Goal: Task Accomplishment & Management: Complete application form

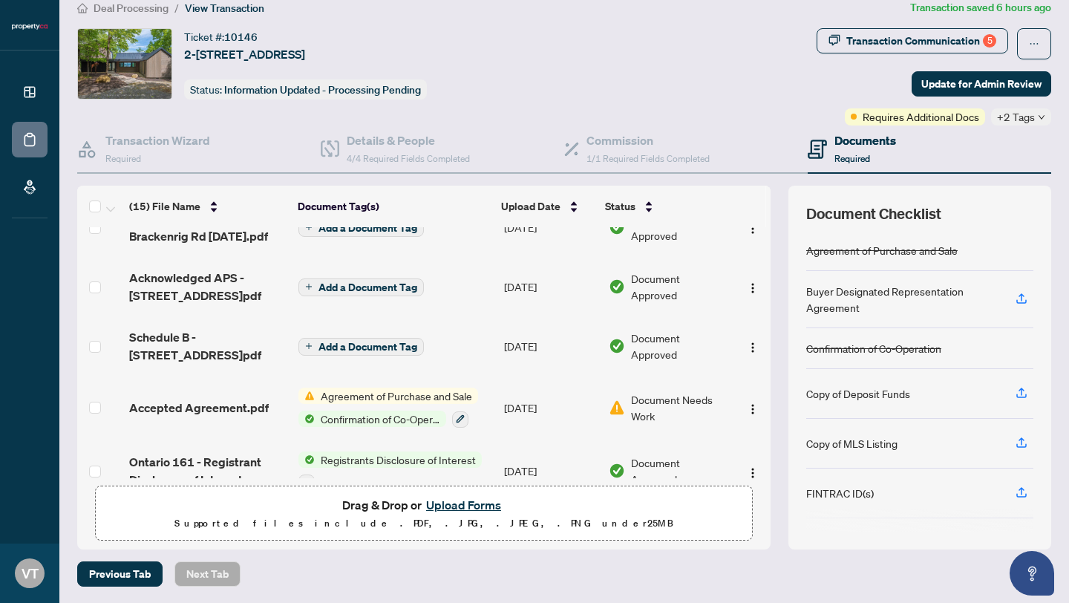
scroll to position [446, 0]
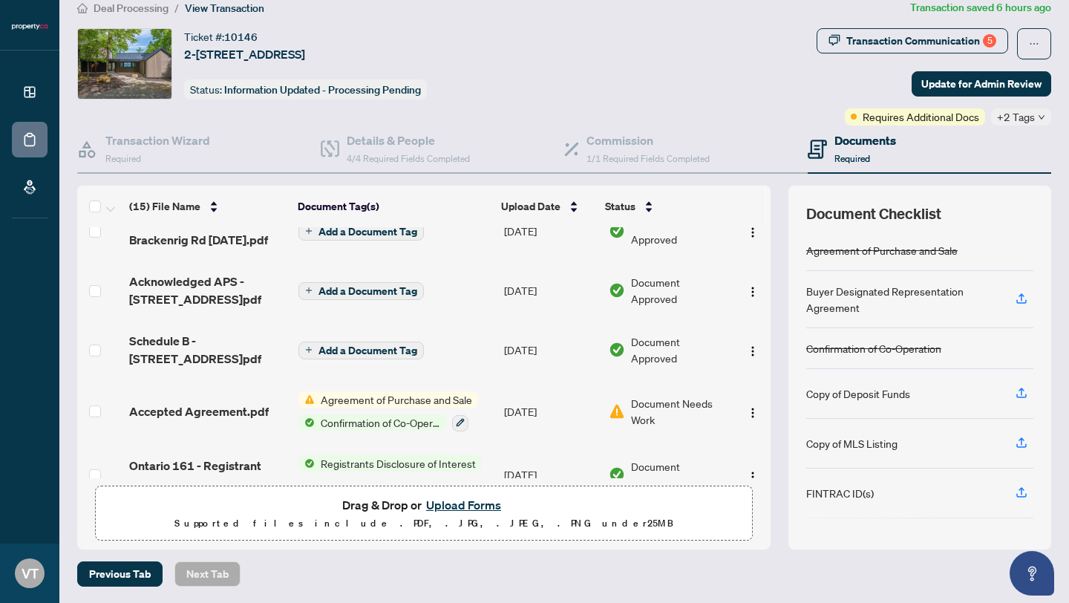
click at [326, 395] on span "Agreement of Purchase and Sale" at bounding box center [396, 399] width 163 height 16
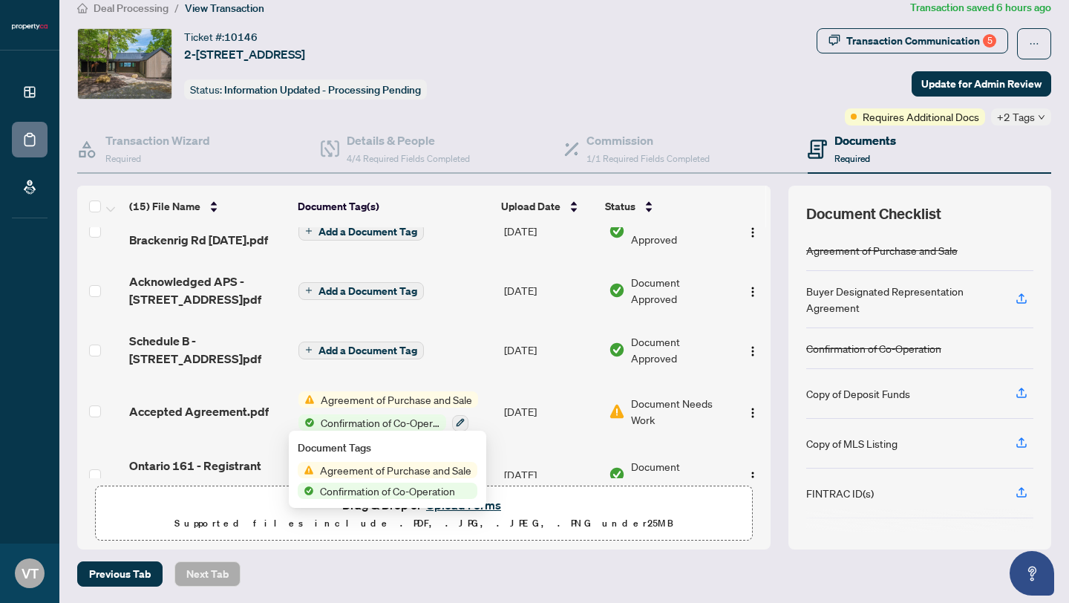
click at [326, 467] on span "Agreement of Purchase and Sale" at bounding box center [395, 470] width 163 height 16
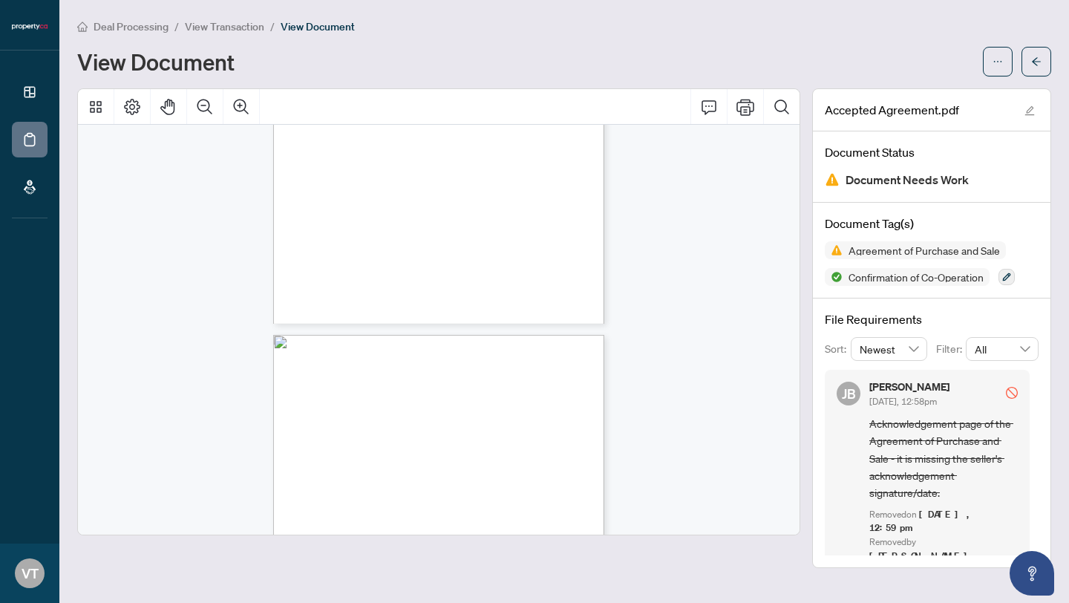
scroll to position [1885, 0]
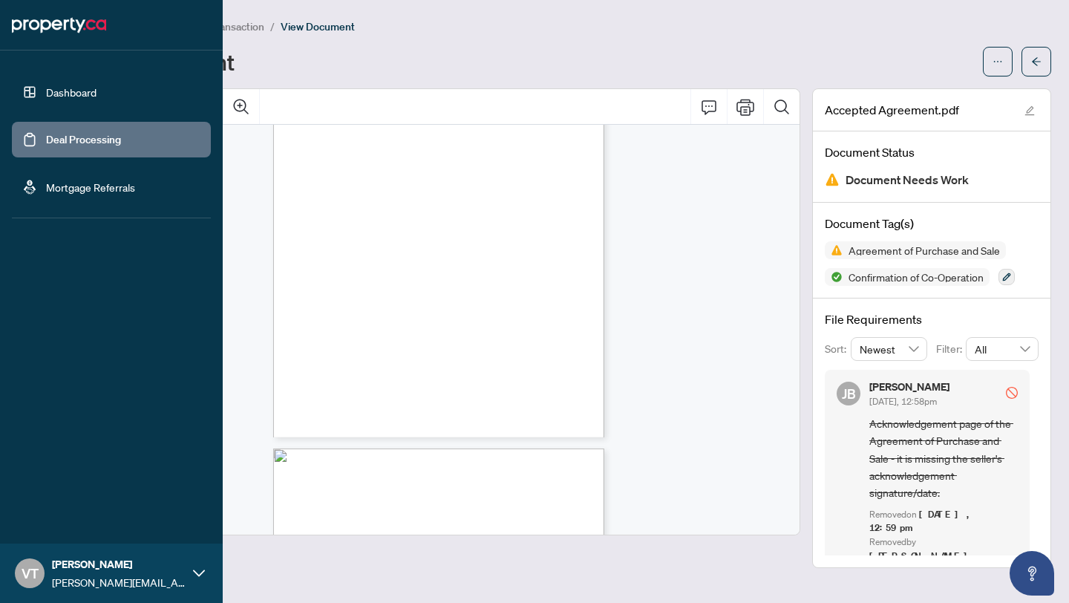
click at [46, 91] on link "Dashboard" at bounding box center [71, 91] width 50 height 13
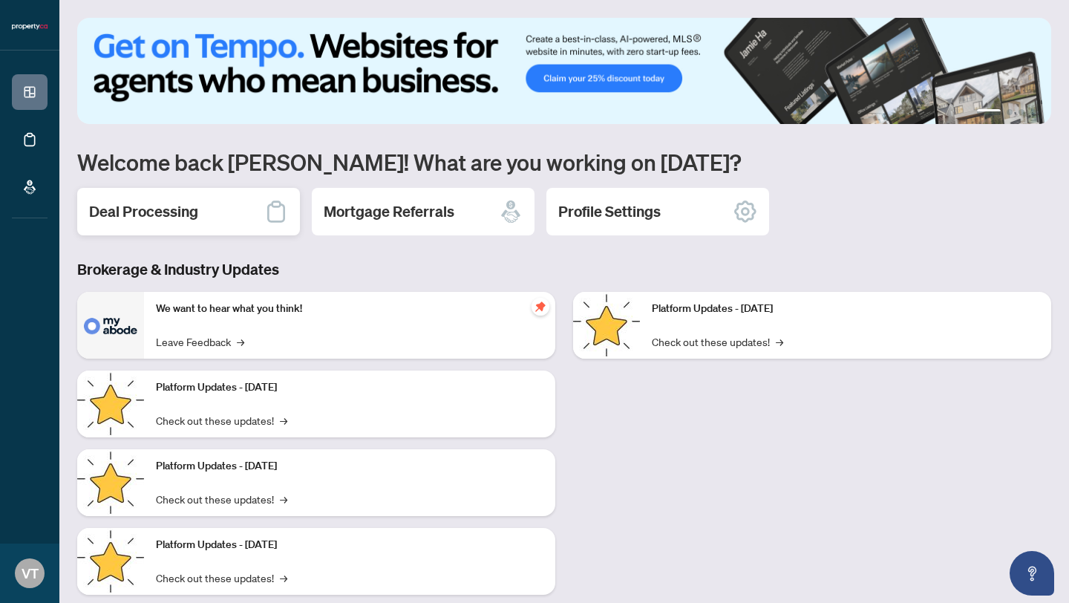
click at [179, 206] on h2 "Deal Processing" at bounding box center [143, 211] width 109 height 21
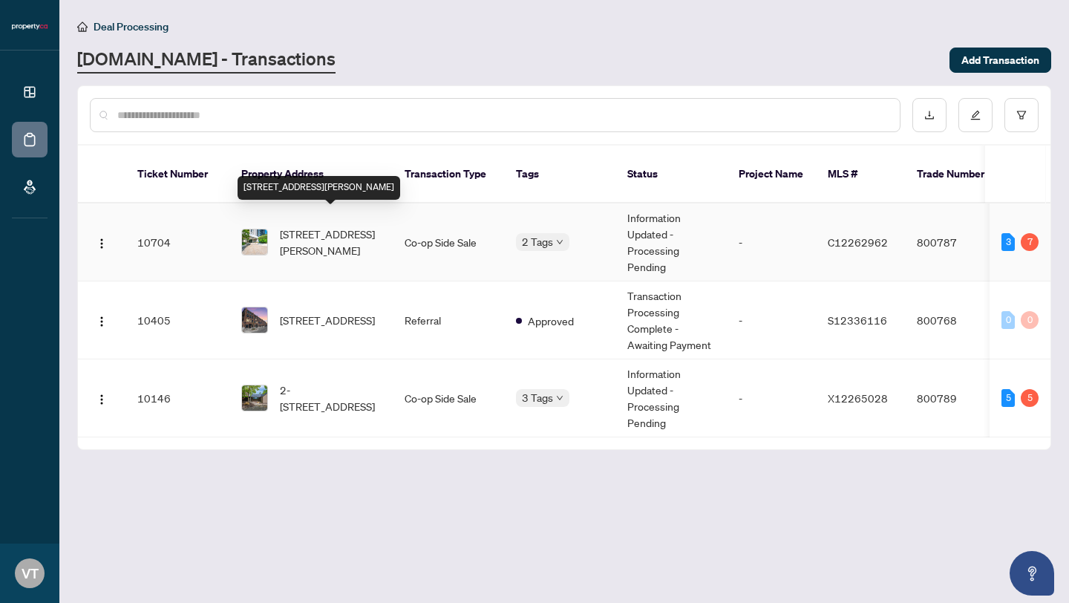
click at [301, 226] on span "[STREET_ADDRESS][PERSON_NAME]" at bounding box center [330, 242] width 101 height 33
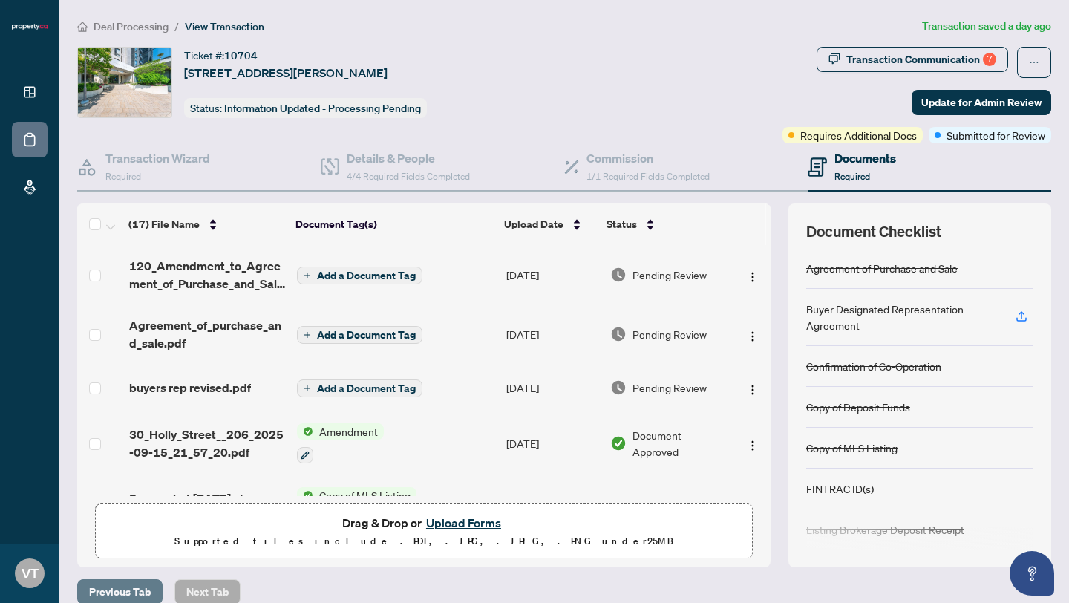
click at [113, 588] on span "Previous Tab" at bounding box center [120, 592] width 62 height 24
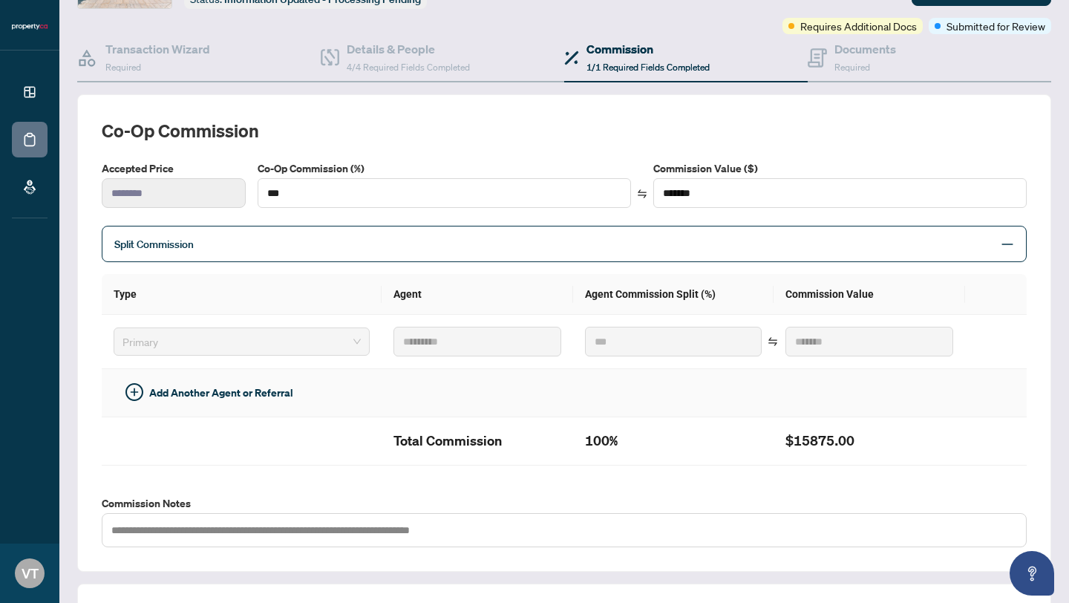
scroll to position [376, 0]
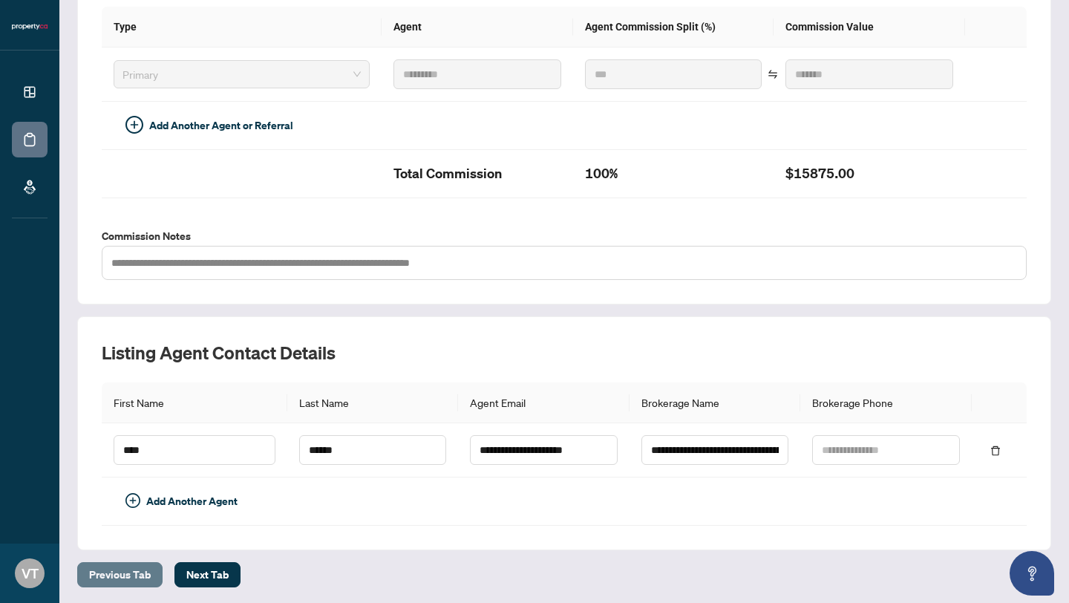
click at [116, 570] on span "Previous Tab" at bounding box center [120, 575] width 62 height 24
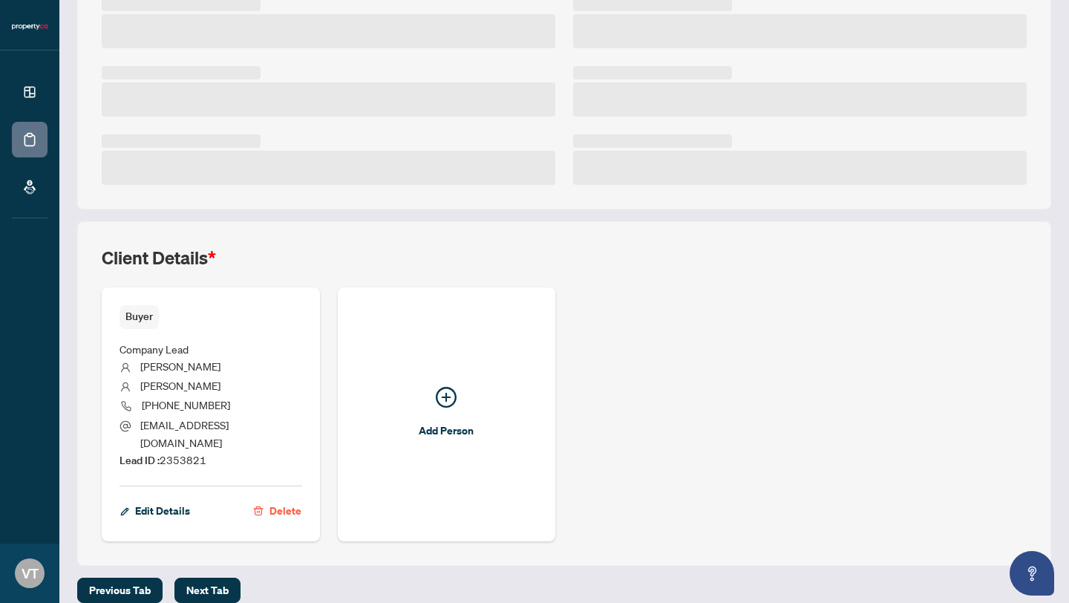
scroll to position [376, 0]
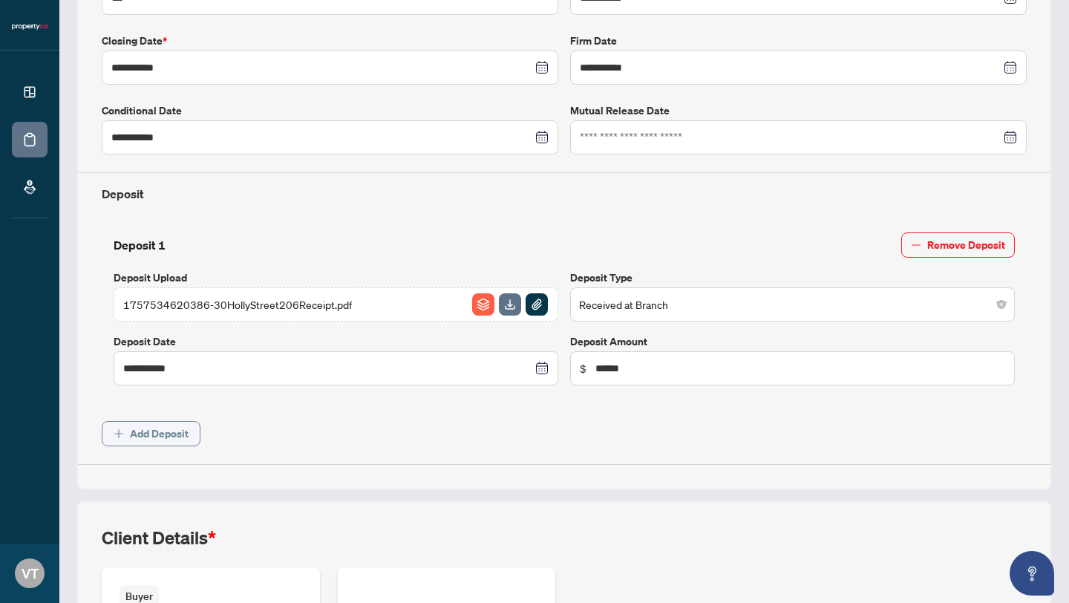
click at [164, 430] on span "Add Deposit" at bounding box center [159, 434] width 59 height 24
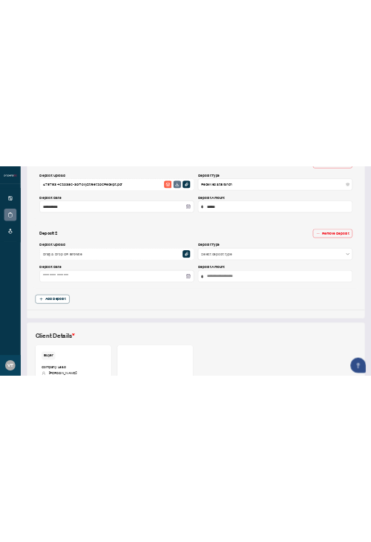
scroll to position [670, 0]
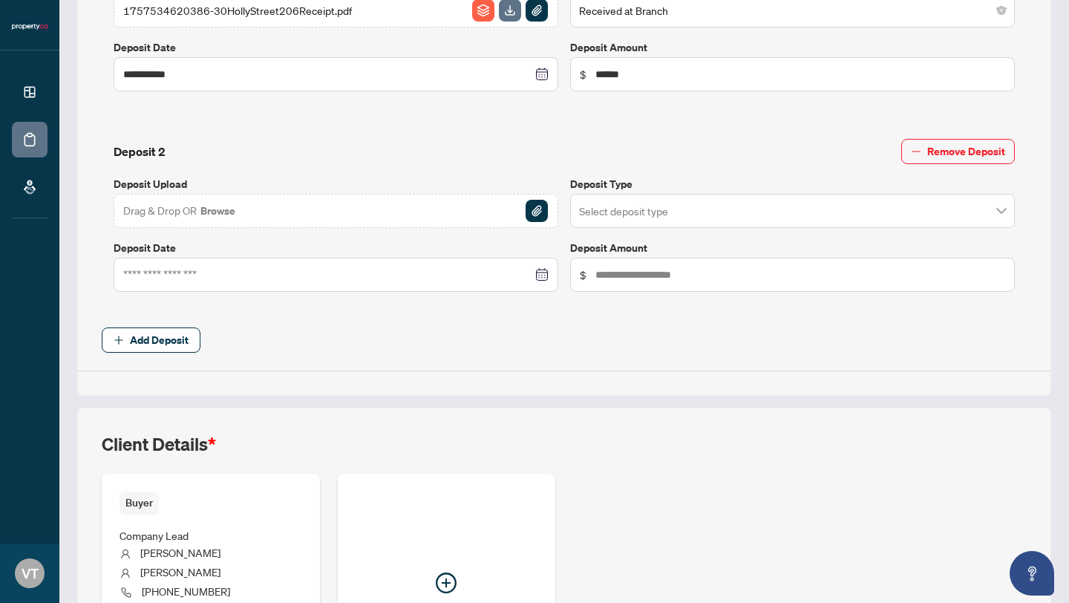
click at [542, 271] on div at bounding box center [335, 274] width 425 height 16
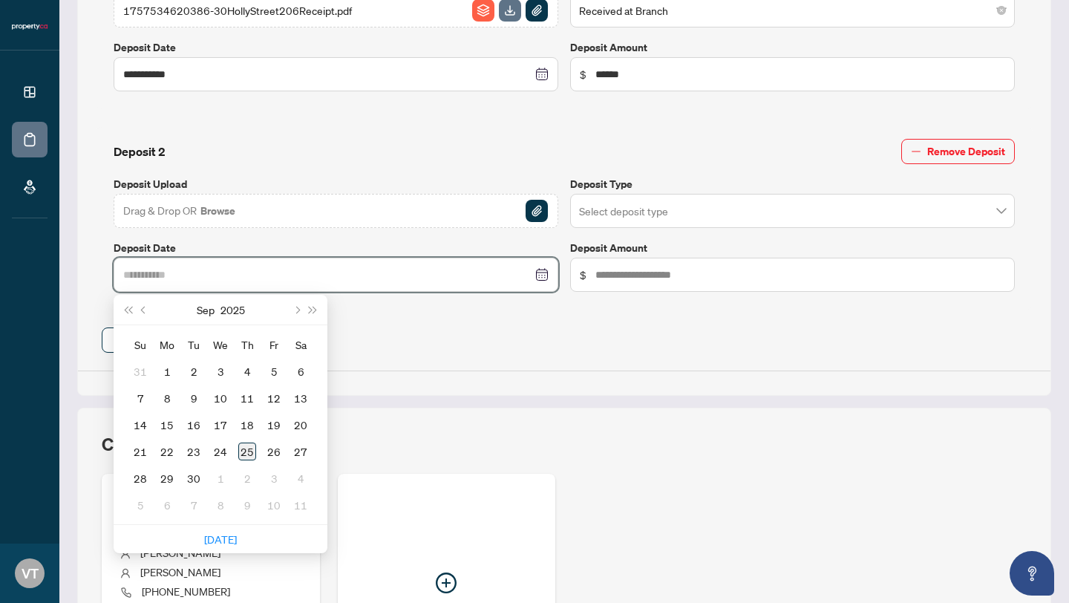
type input "**********"
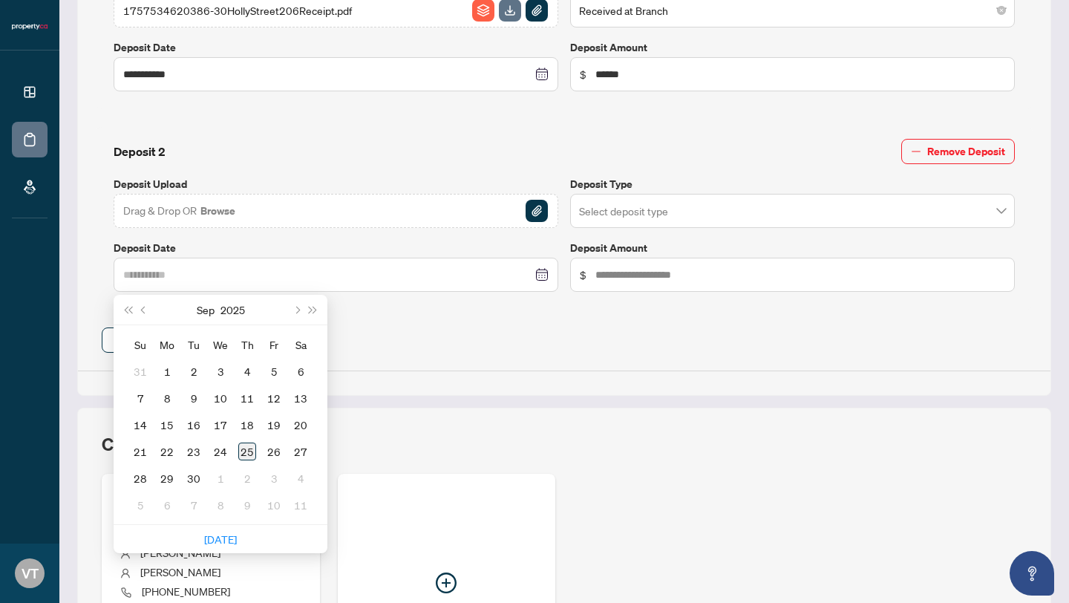
click at [247, 449] on div "25" at bounding box center [247, 451] width 18 height 18
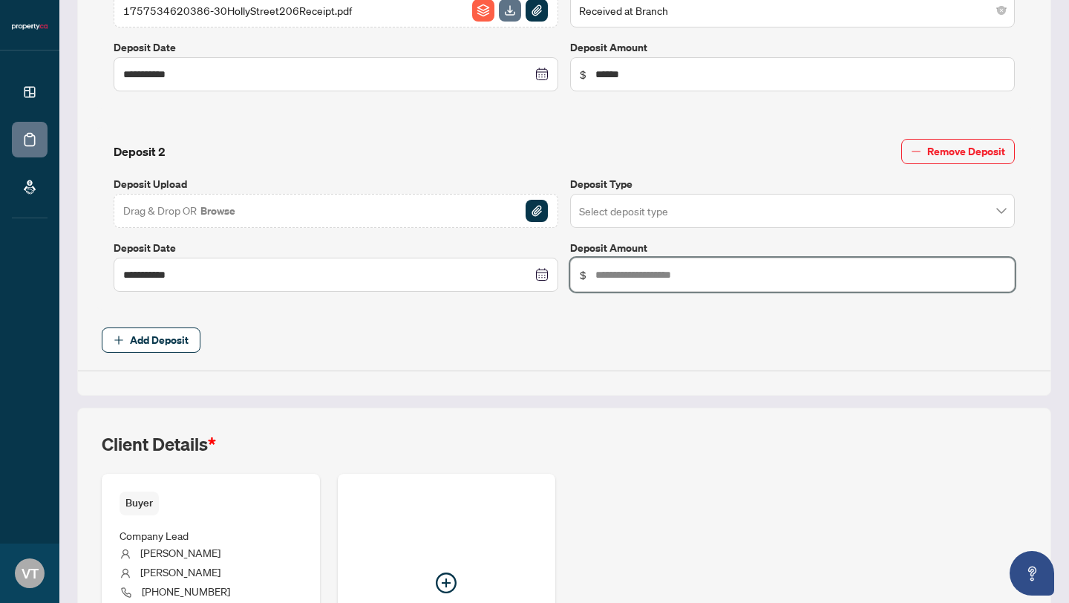
click at [595, 274] on input "text" at bounding box center [800, 274] width 410 height 16
type input "******"
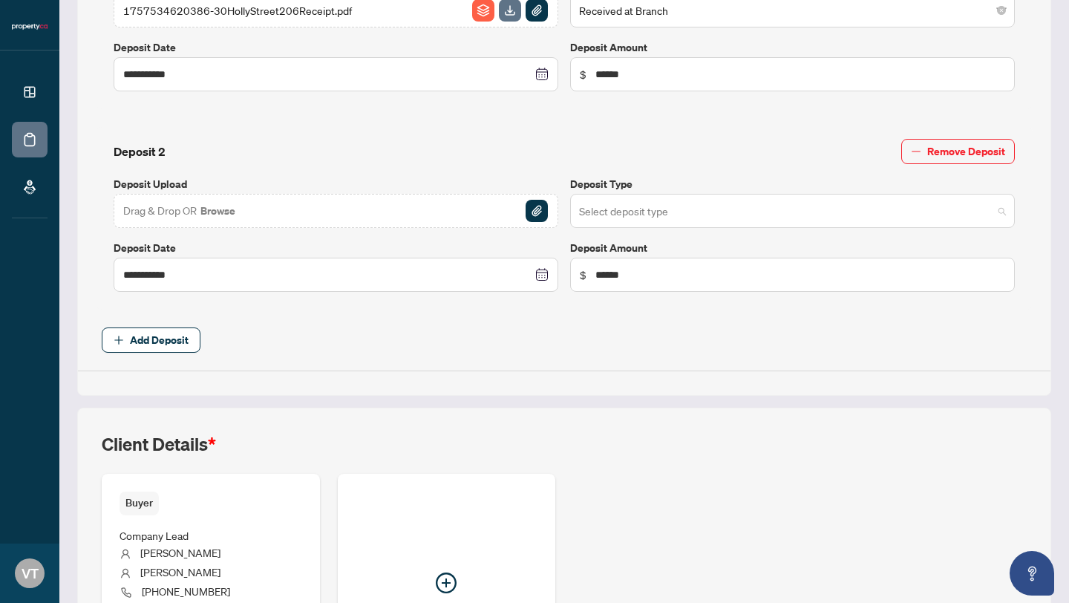
click at [598, 208] on input "search" at bounding box center [785, 213] width 413 height 33
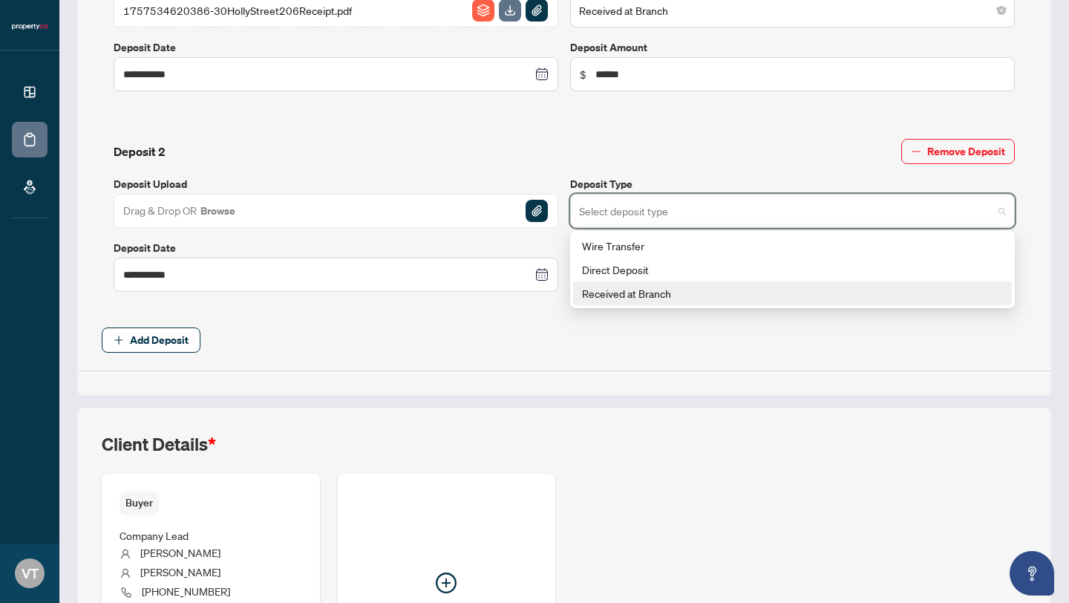
click at [592, 289] on div "Received at Branch" at bounding box center [792, 293] width 421 height 16
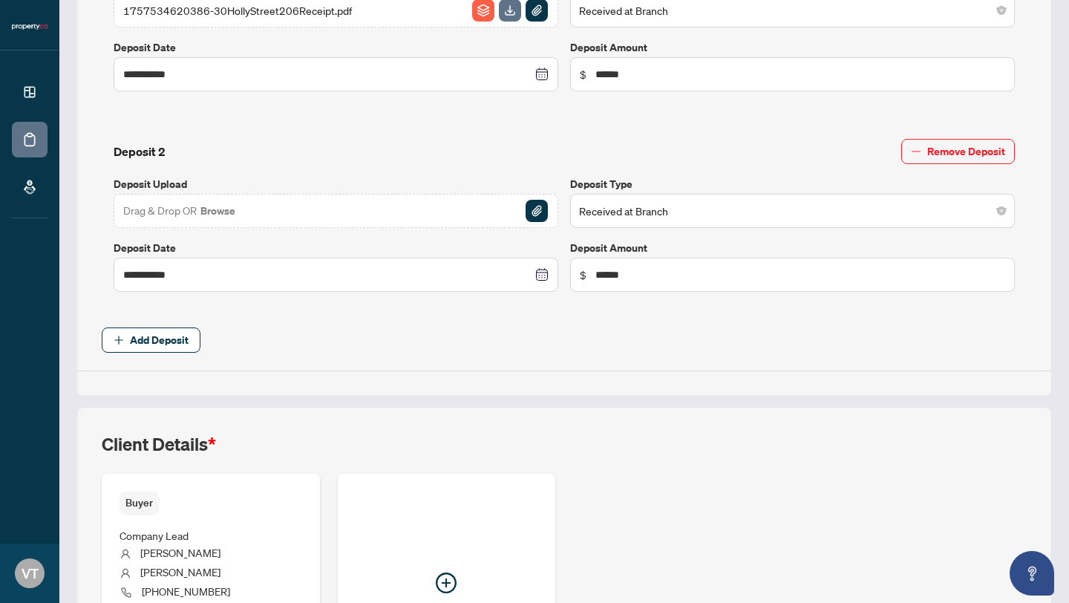
click at [191, 206] on span "Drag & Drop OR Browse" at bounding box center [180, 210] width 114 height 19
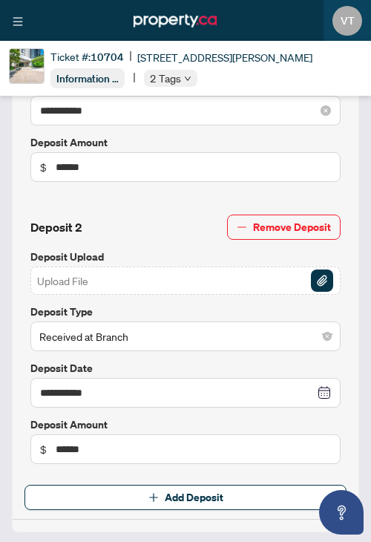
scroll to position [952, 0]
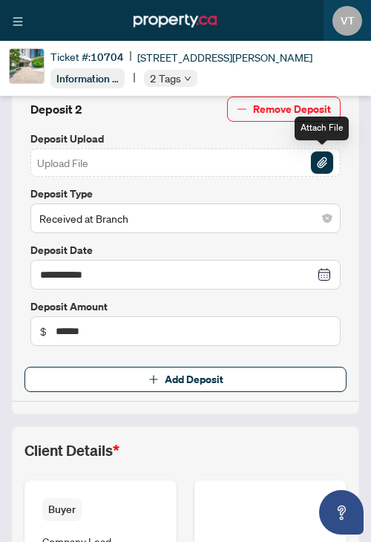
click at [319, 159] on img "button" at bounding box center [322, 162] width 22 height 22
click at [324, 159] on img "button" at bounding box center [322, 162] width 22 height 22
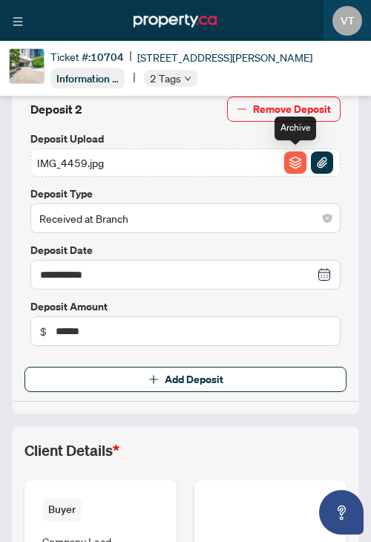
click at [292, 160] on img "button" at bounding box center [295, 162] width 22 height 22
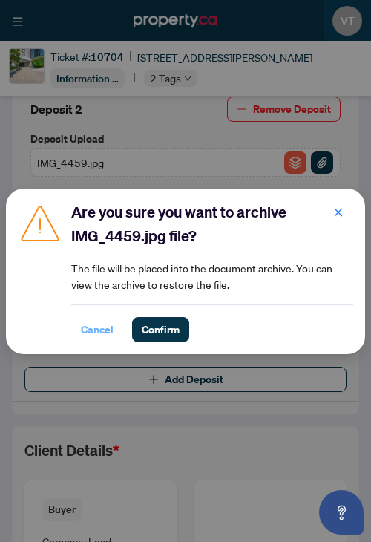
click at [98, 329] on span "Cancel" at bounding box center [97, 330] width 33 height 24
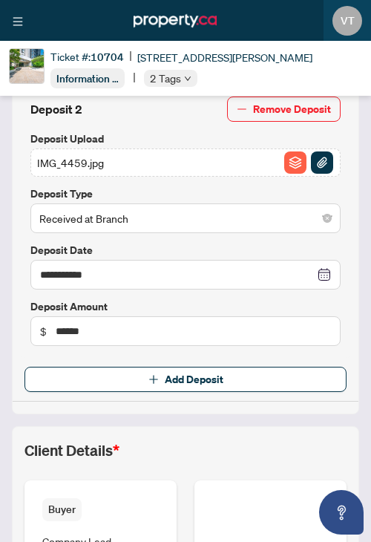
click at [102, 156] on span "IMG_4459.jpg" at bounding box center [70, 162] width 67 height 16
click at [89, 160] on span "IMG_4459.jpg" at bounding box center [70, 162] width 67 height 16
click at [73, 163] on span "IMG_4459.jpg" at bounding box center [70, 162] width 67 height 16
drag, startPoint x: 106, startPoint y: 160, endPoint x: 37, endPoint y: 158, distance: 69.1
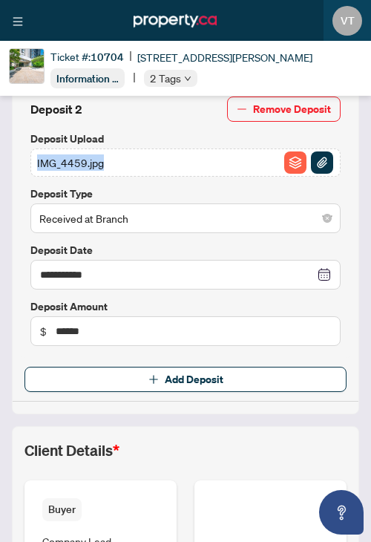
click at [36, 158] on div "IMG_4459.jpg" at bounding box center [185, 162] width 310 height 28
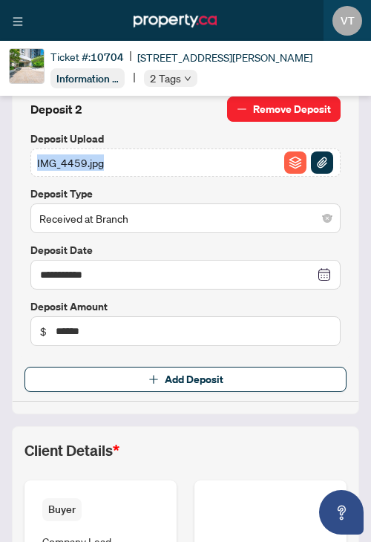
click at [271, 105] on span "Remove Deposit" at bounding box center [292, 109] width 78 height 24
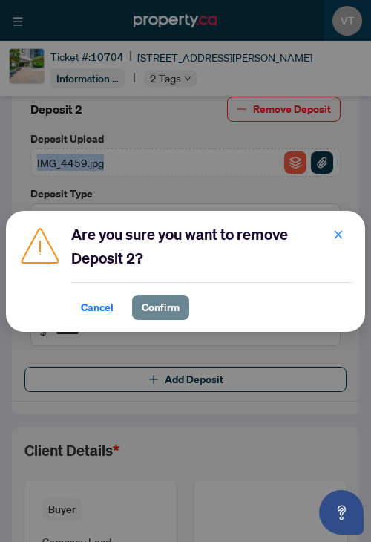
click at [151, 305] on span "Confirm" at bounding box center [161, 307] width 38 height 24
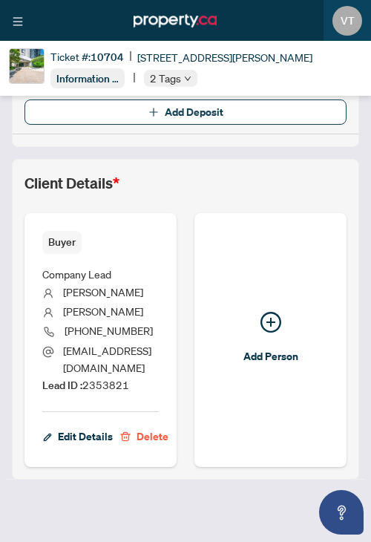
click at [167, 106] on span "Add Deposit" at bounding box center [194, 112] width 59 height 24
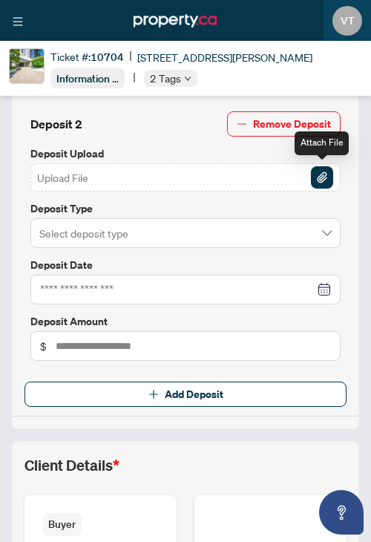
click at [321, 174] on img "button" at bounding box center [322, 177] width 22 height 22
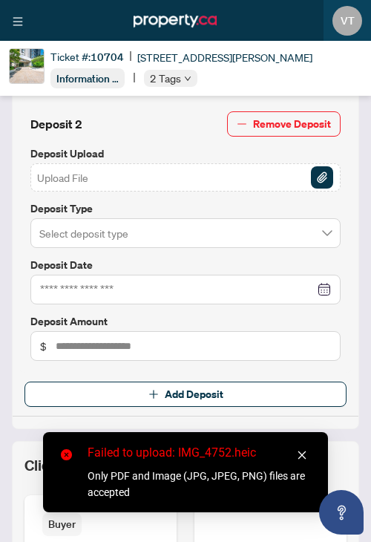
click at [301, 449] on link "Close" at bounding box center [302, 455] width 16 height 16
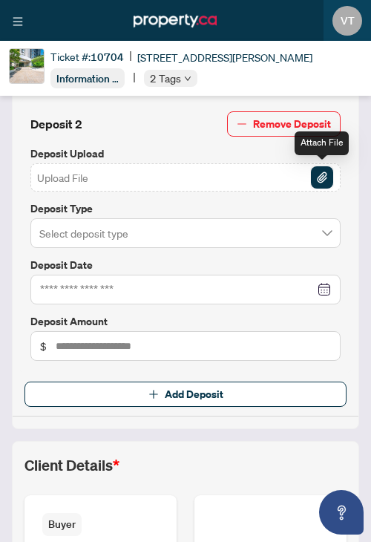
click at [320, 177] on img "button" at bounding box center [322, 177] width 22 height 22
click at [318, 174] on img "button" at bounding box center [322, 177] width 22 height 22
click at [319, 174] on img "button" at bounding box center [322, 177] width 22 height 22
click at [311, 240] on input "search" at bounding box center [178, 233] width 279 height 28
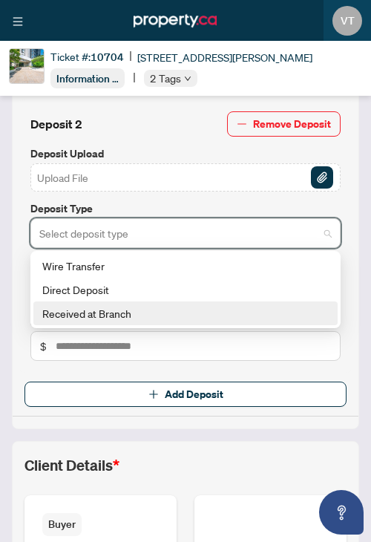
click at [263, 314] on div "Received at Branch" at bounding box center [185, 313] width 286 height 16
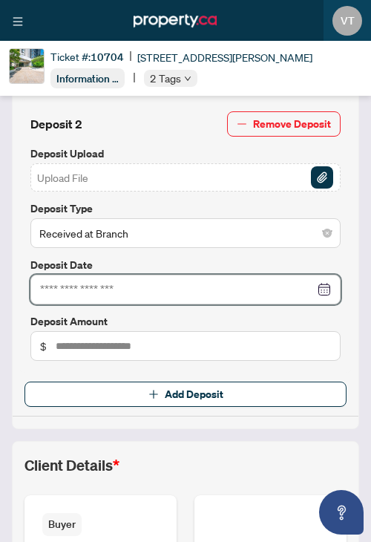
click at [203, 288] on input at bounding box center [177, 289] width 275 height 16
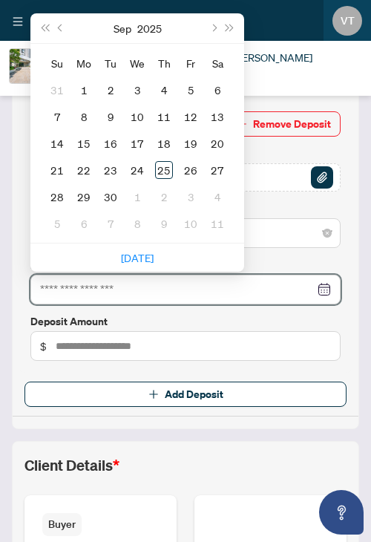
click at [324, 289] on div at bounding box center [185, 289] width 291 height 16
type input "**********"
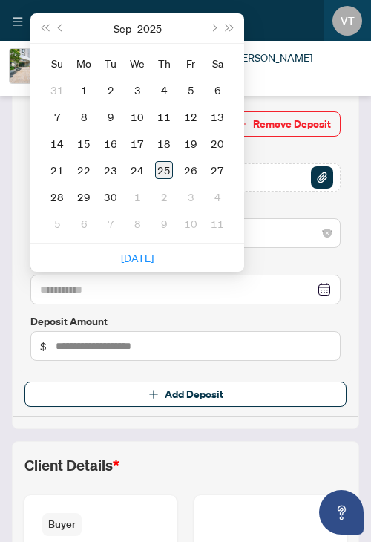
click at [165, 168] on div "25" at bounding box center [164, 170] width 18 height 18
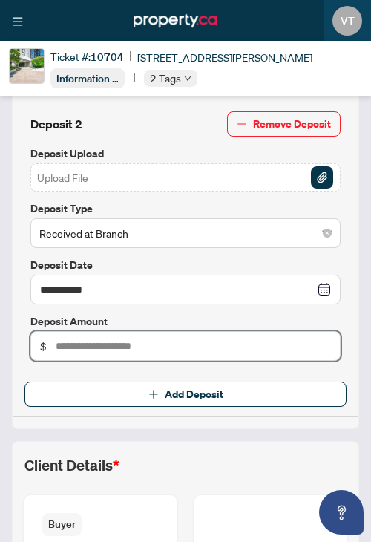
click at [65, 345] on input "text" at bounding box center [193, 346] width 275 height 16
type input "*********"
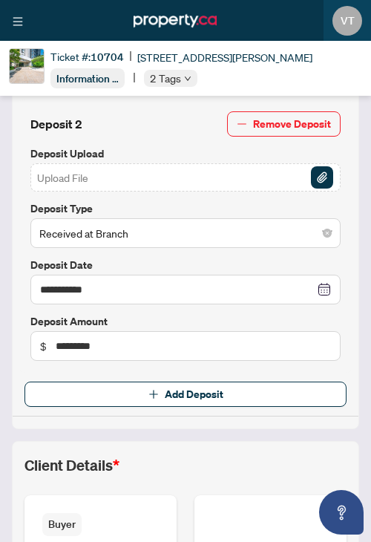
click at [44, 177] on span "Upload File" at bounding box center [62, 177] width 51 height 16
click at [79, 171] on span "Upload File" at bounding box center [62, 177] width 51 height 16
click at [321, 173] on img "button" at bounding box center [322, 177] width 22 height 22
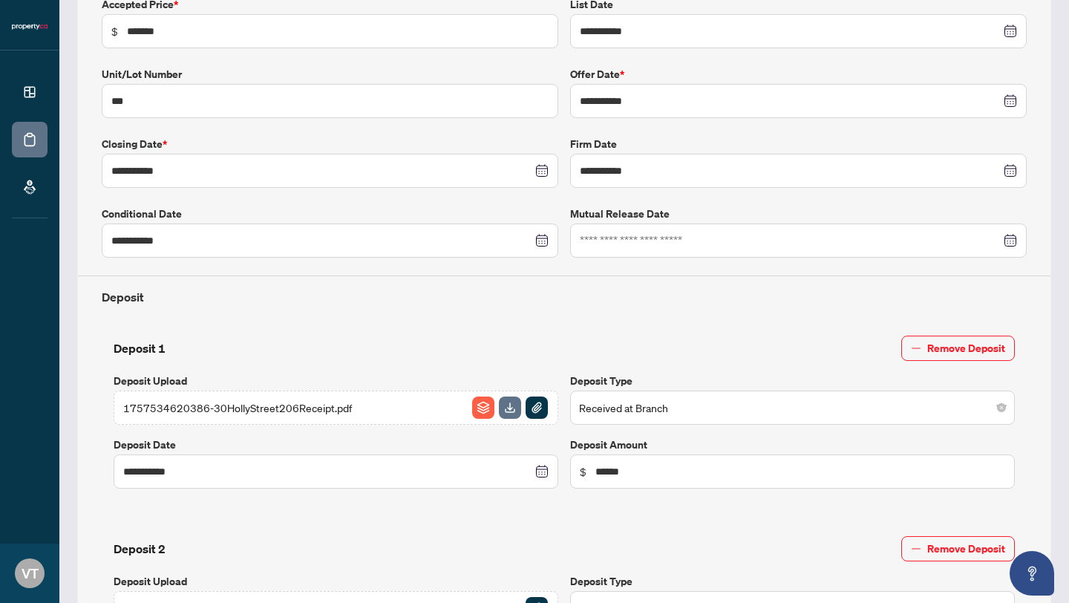
scroll to position [0, 0]
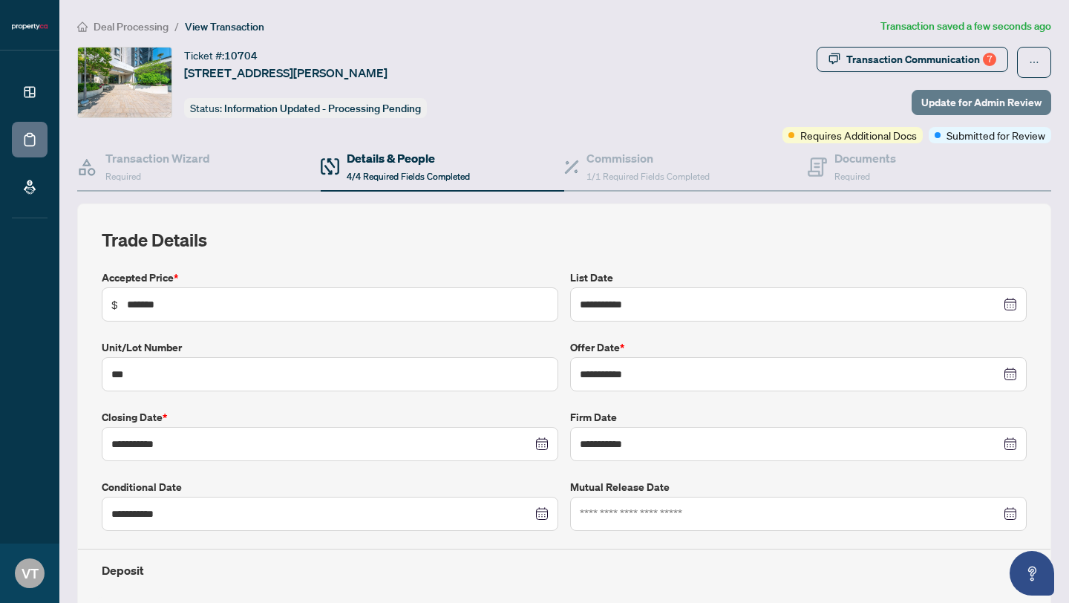
click at [953, 99] on span "Update for Admin Review" at bounding box center [981, 103] width 120 height 24
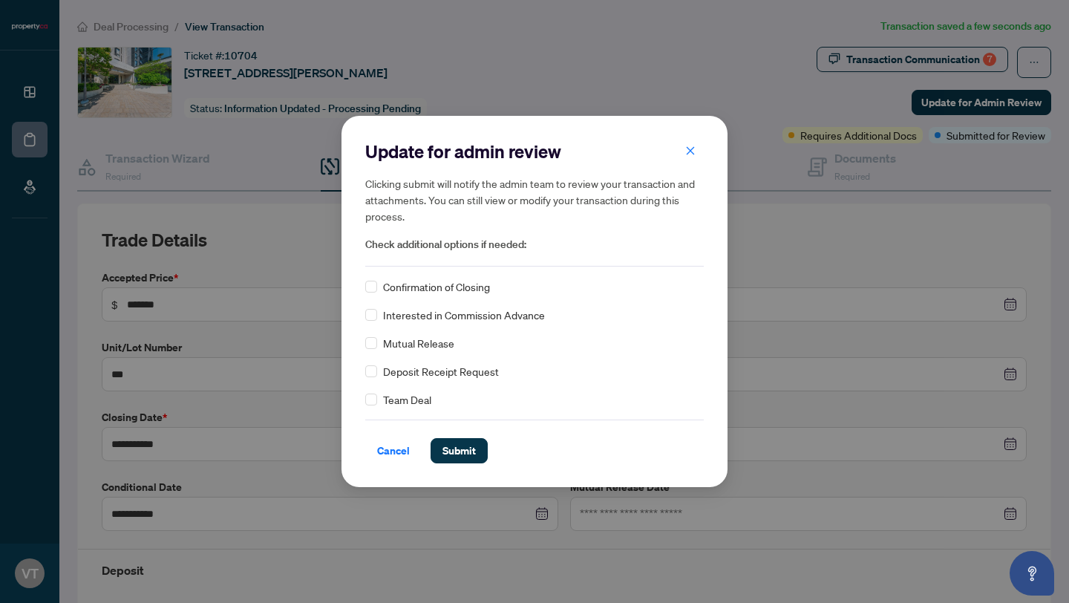
drag, startPoint x: 465, startPoint y: 448, endPoint x: 470, endPoint y: 479, distance: 31.5
click at [470, 479] on div "Update for admin review Clicking submit will notify the admin team to review yo…" at bounding box center [534, 301] width 386 height 370
click at [461, 448] on span "Submit" at bounding box center [458, 451] width 33 height 24
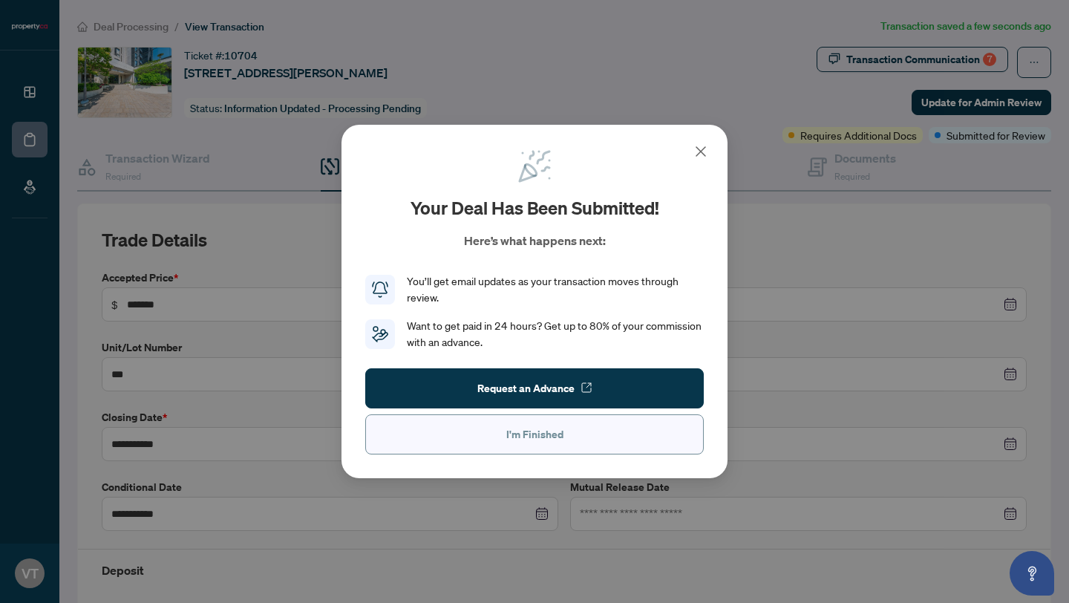
click at [514, 436] on span "I'm Finished" at bounding box center [534, 434] width 57 height 24
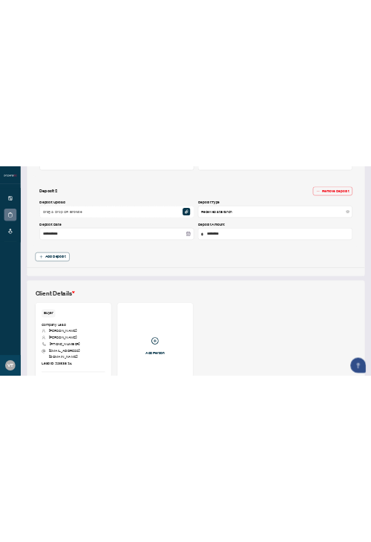
scroll to position [717, 0]
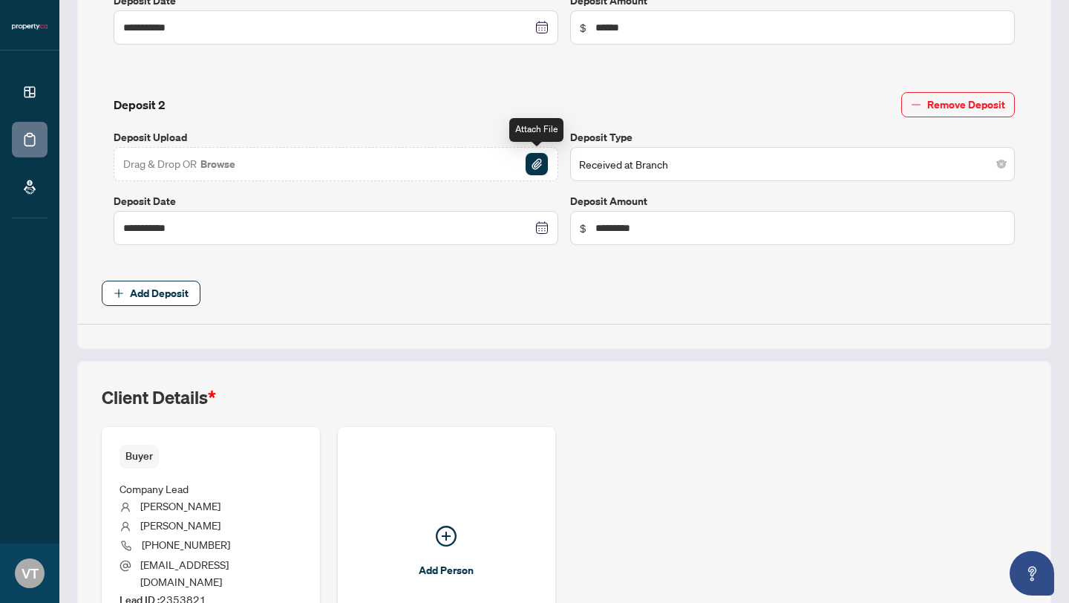
click at [534, 160] on img "button" at bounding box center [536, 164] width 22 height 22
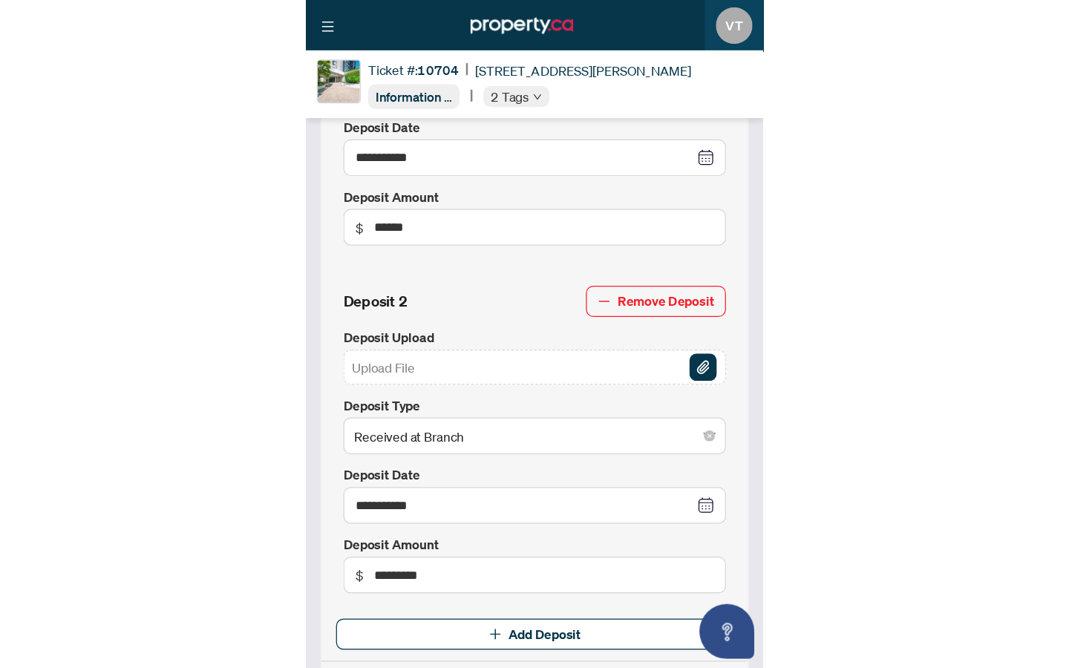
scroll to position [893, 0]
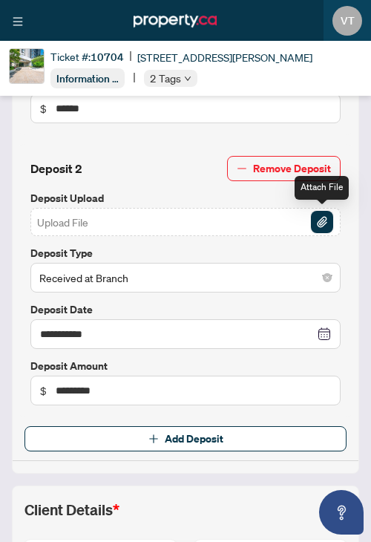
click at [322, 221] on img "button" at bounding box center [322, 222] width 22 height 22
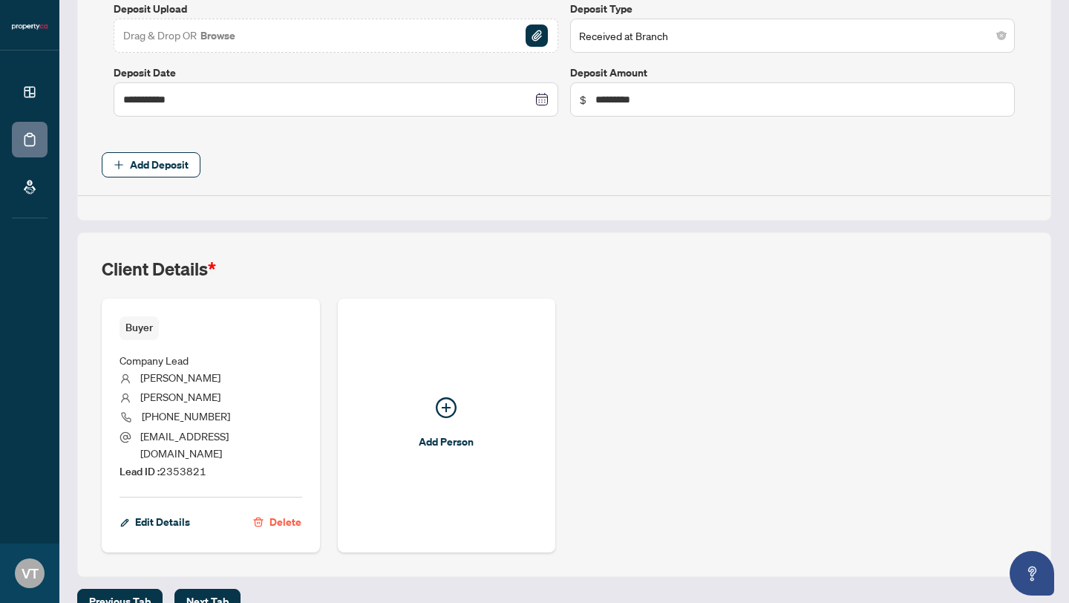
scroll to position [857, 0]
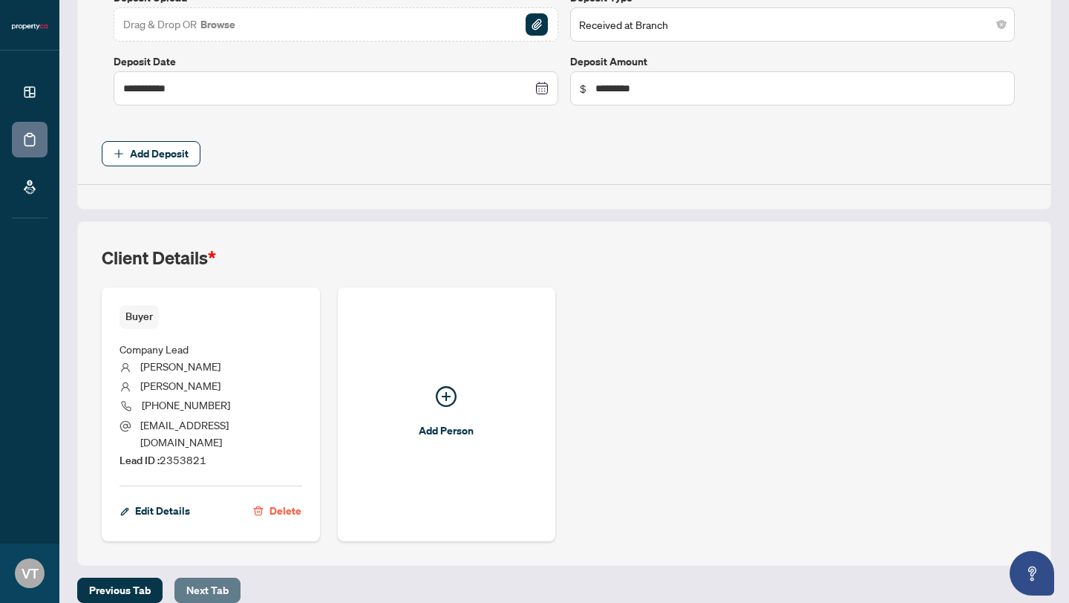
click at [206, 578] on span "Next Tab" at bounding box center [207, 590] width 42 height 24
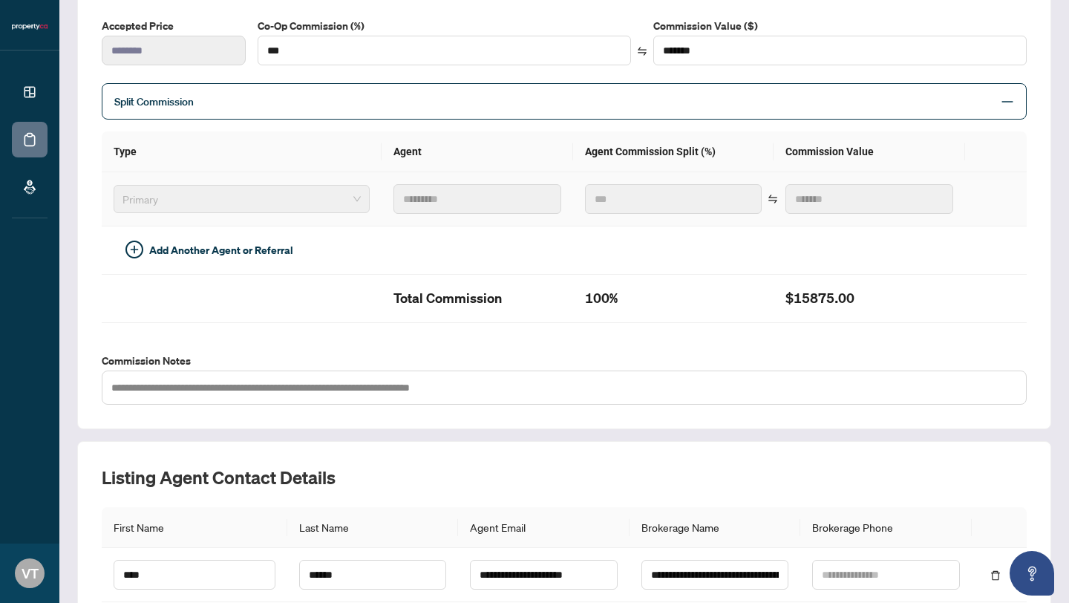
scroll to position [376, 0]
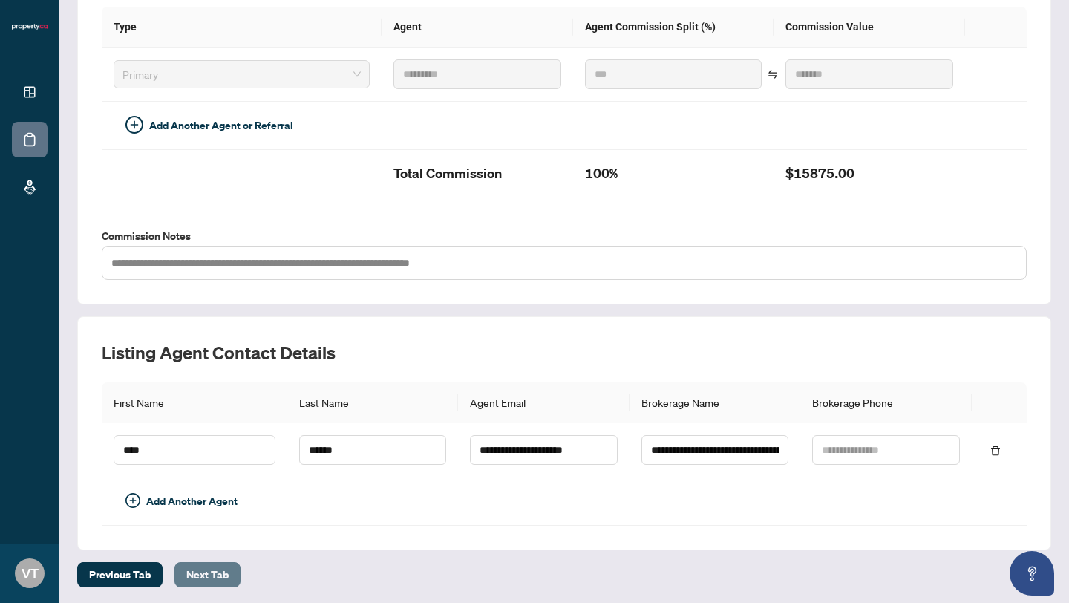
click at [205, 575] on span "Next Tab" at bounding box center [207, 575] width 42 height 24
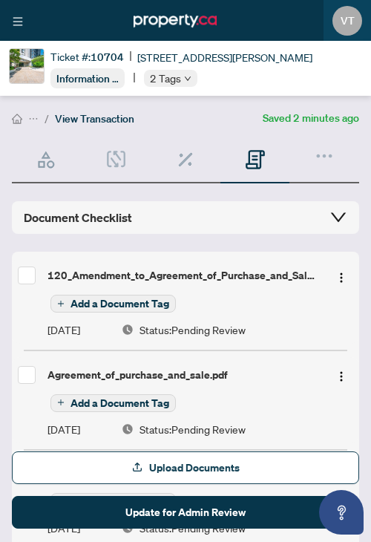
click at [197, 466] on span "Upload Documents" at bounding box center [194, 468] width 91 height 24
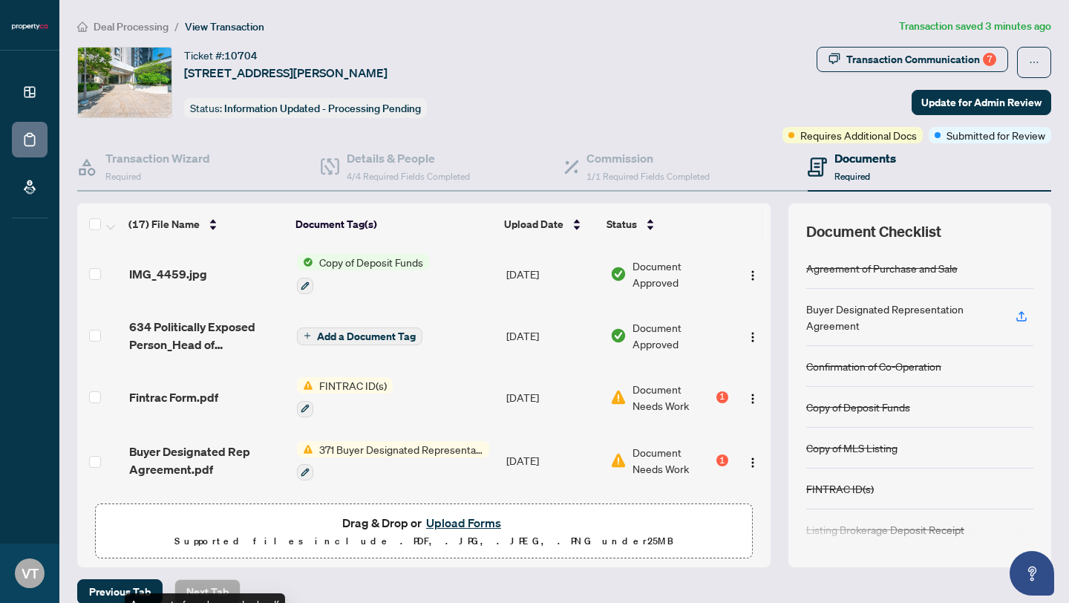
scroll to position [196, 0]
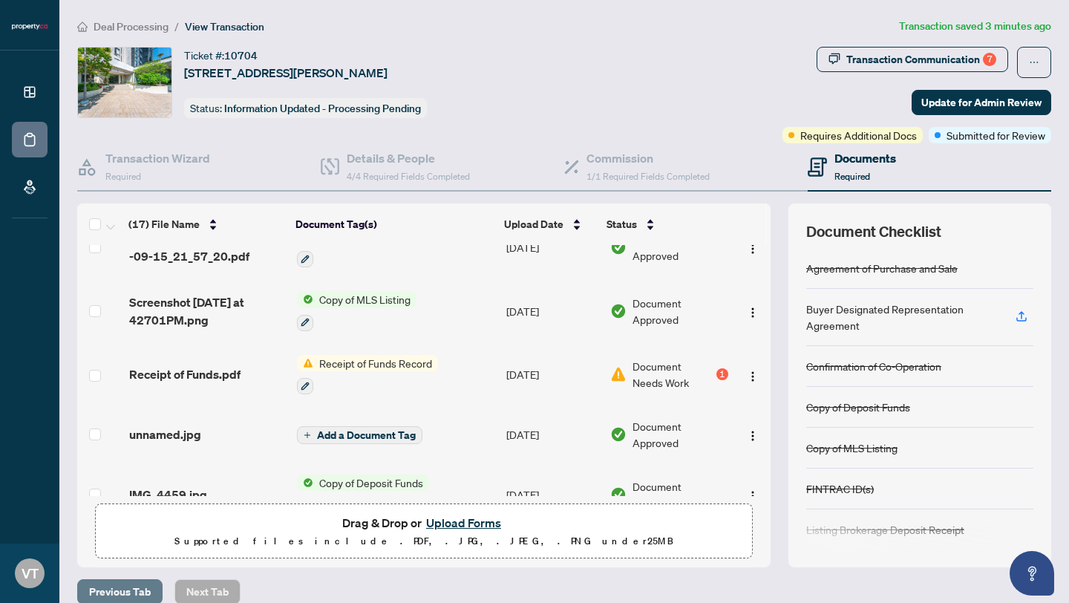
click at [105, 584] on span "Previous Tab" at bounding box center [120, 592] width 62 height 24
